Goal: Information Seeking & Learning: Learn about a topic

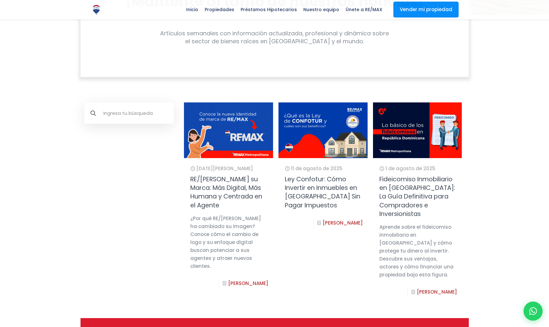
scroll to position [154, 0]
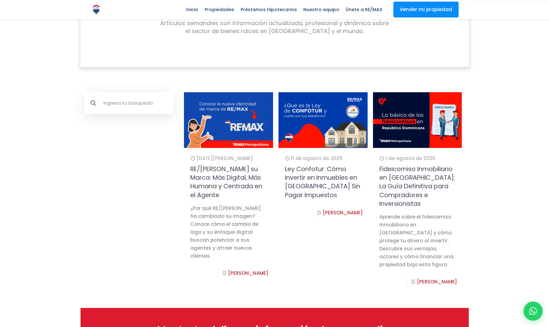
click at [396, 174] on link "Fideicomiso Inmobiliario en [GEOGRAPHIC_DATA]: La Guía Definitiva para Comprado…" at bounding box center [417, 186] width 76 height 43
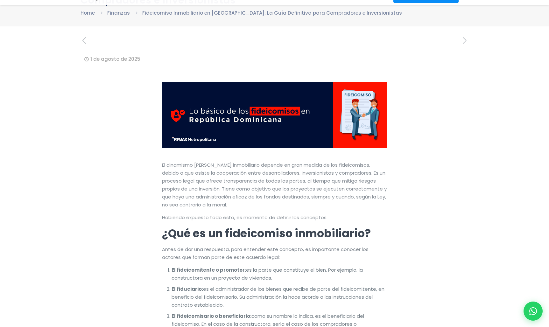
scroll to position [145, 0]
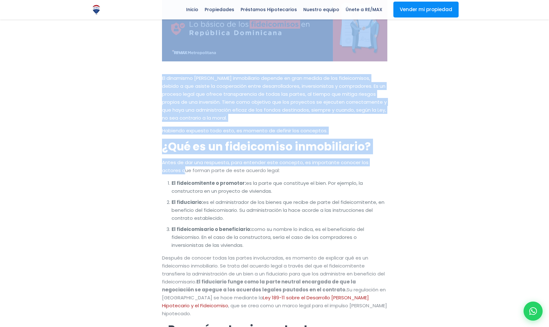
drag, startPoint x: 165, startPoint y: 168, endPoint x: 422, endPoint y: 166, distance: 256.9
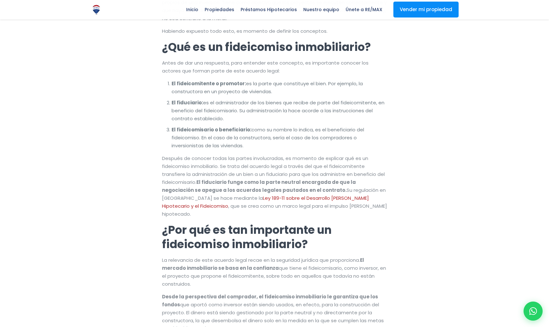
scroll to position [0, 0]
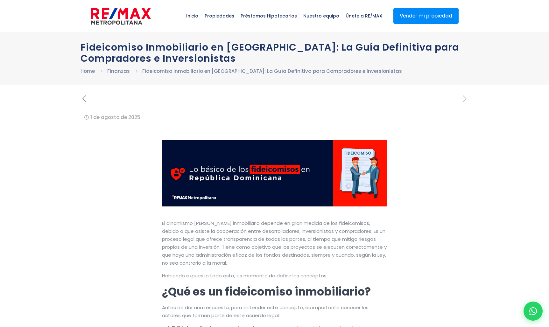
click at [80, 101] on icon "previous post" at bounding box center [84, 98] width 8 height 11
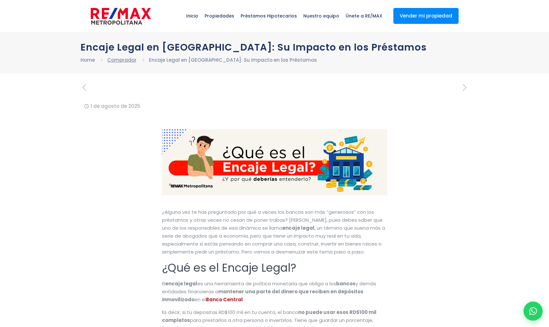
click at [123, 61] on link "Comprador" at bounding box center [121, 60] width 29 height 7
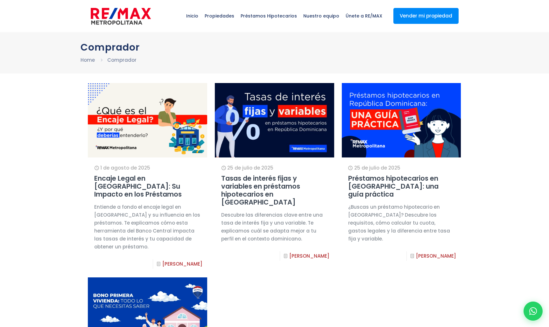
click at [118, 54] on div "Comprador Home Comprador" at bounding box center [274, 53] width 388 height 22
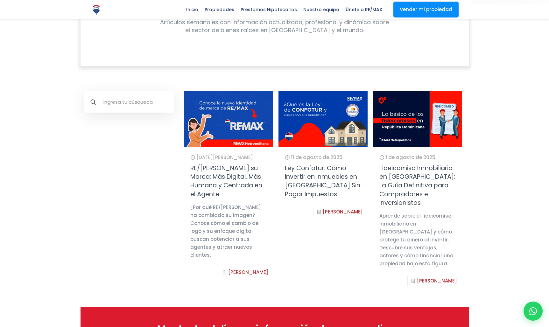
scroll to position [161, 0]
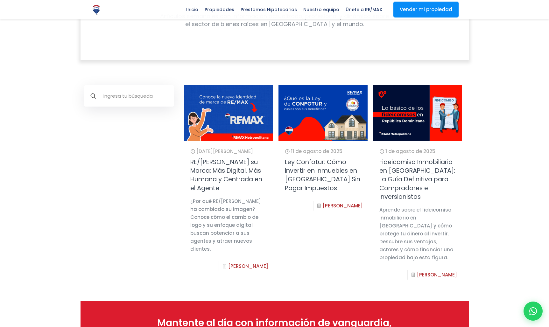
click at [151, 99] on input "text" at bounding box center [128, 95] width 89 height 21
click at [498, 92] on div at bounding box center [274, 258] width 549 height 347
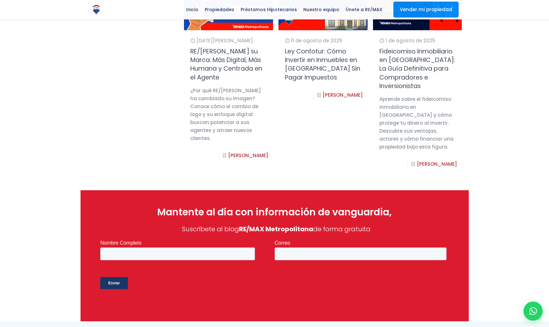
scroll to position [202, 0]
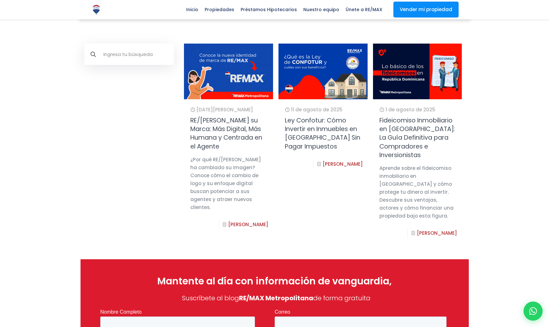
scroll to position [163, 0]
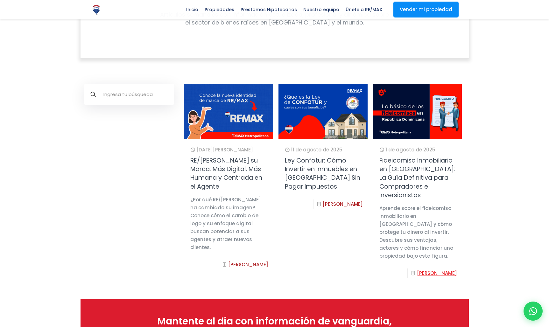
click at [445, 276] on link "Leer Mas" at bounding box center [437, 273] width 40 height 7
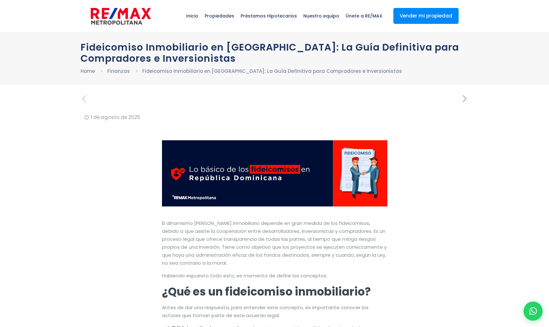
click at [462, 96] on icon "next post" at bounding box center [464, 98] width 8 height 11
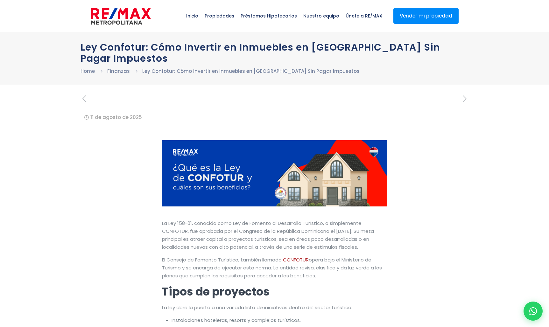
click at [462, 96] on icon "next post" at bounding box center [464, 98] width 8 height 11
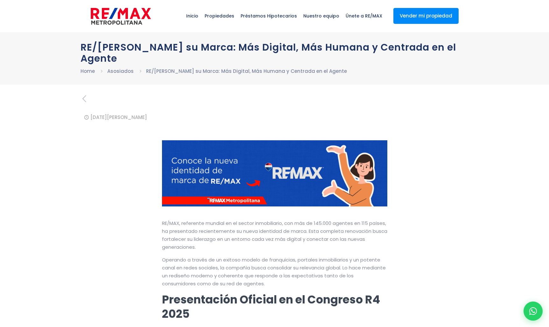
click at [462, 96] on div at bounding box center [274, 100] width 388 height 13
click at [86, 97] on icon "previous post" at bounding box center [84, 98] width 8 height 11
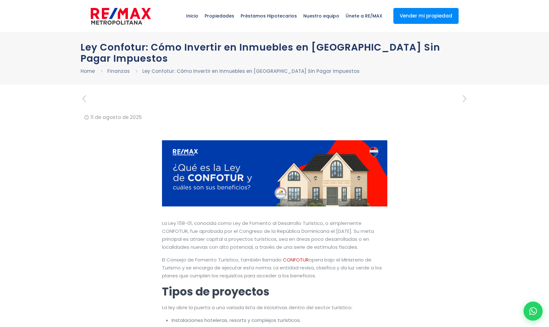
click at [86, 97] on icon "previous post" at bounding box center [84, 98] width 8 height 11
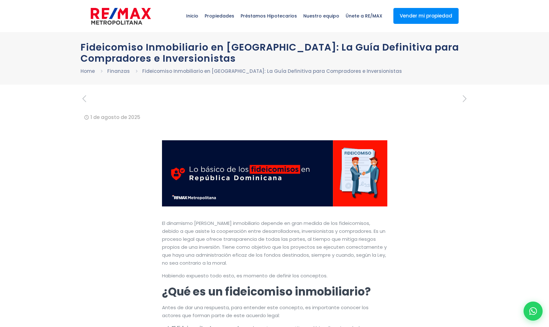
click at [86, 97] on icon "previous post" at bounding box center [84, 98] width 8 height 11
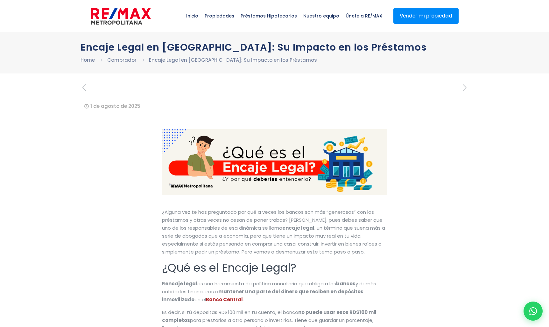
click at [144, 60] on icon at bounding box center [143, 60] width 5 height 7
click at [150, 61] on li "Encaje Legal en [GEOGRAPHIC_DATA]: Su Impacto en los Préstamos" at bounding box center [233, 60] width 168 height 8
click at [135, 61] on li "Comprador" at bounding box center [128, 60] width 42 height 8
click at [117, 60] on link "Comprador" at bounding box center [121, 60] width 29 height 7
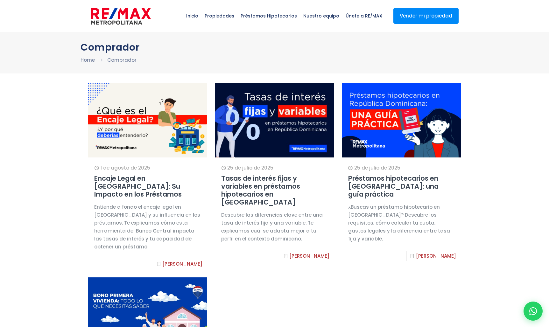
click at [293, 189] on link "Tasas de interés fijas y variables en préstamos hipotecarios en [GEOGRAPHIC_DAT…" at bounding box center [260, 190] width 79 height 33
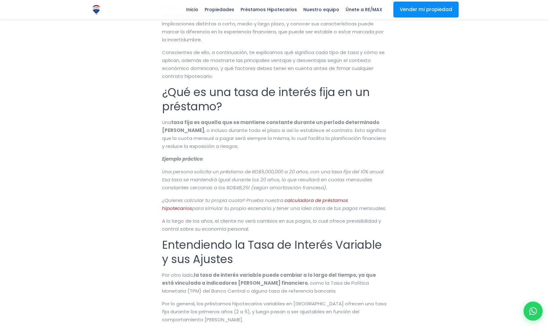
scroll to position [261, 0]
